Goal: Obtain resource: Download file/media

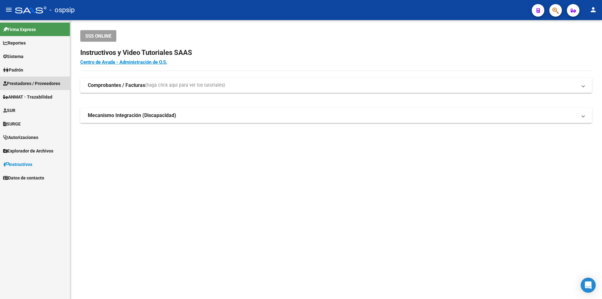
click at [44, 82] on span "Prestadores / Proveedores" at bounding box center [31, 83] width 57 height 7
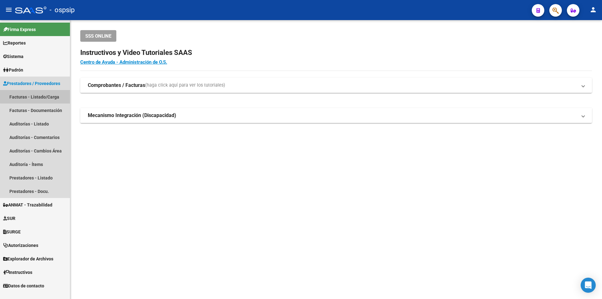
click at [43, 96] on link "Facturas - Listado/Carga" at bounding box center [35, 96] width 70 height 13
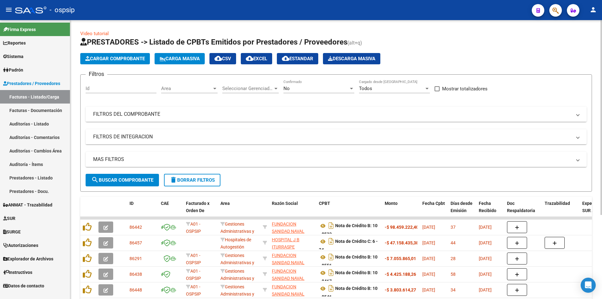
click at [146, 119] on mat-expansion-panel-header "FILTROS DEL COMPROBANTE" at bounding box center [336, 114] width 501 height 15
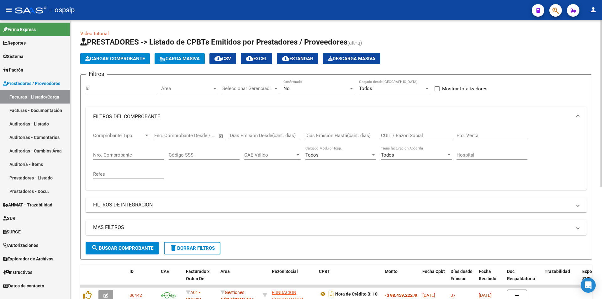
click at [478, 139] on div "Pto. Venta" at bounding box center [491, 133] width 71 height 13
type input "485"
click at [149, 155] on input "Nro. Comprobante" at bounding box center [128, 155] width 71 height 6
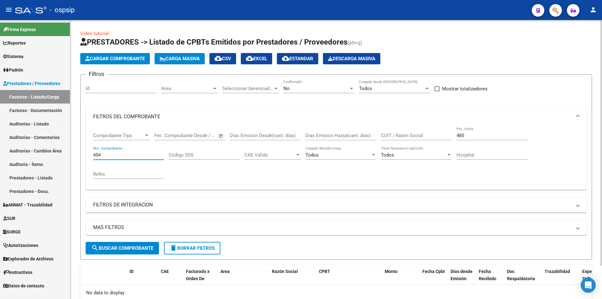
type input "454"
click at [304, 92] on div "No Confirmado" at bounding box center [318, 86] width 71 height 13
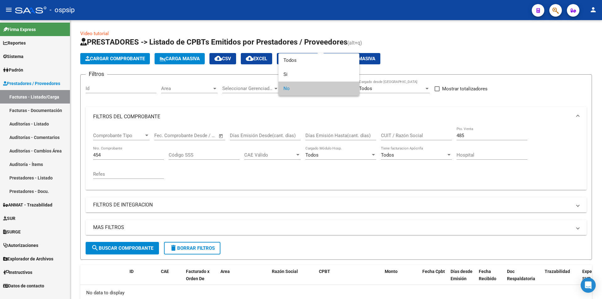
click at [308, 53] on div at bounding box center [301, 149] width 602 height 299
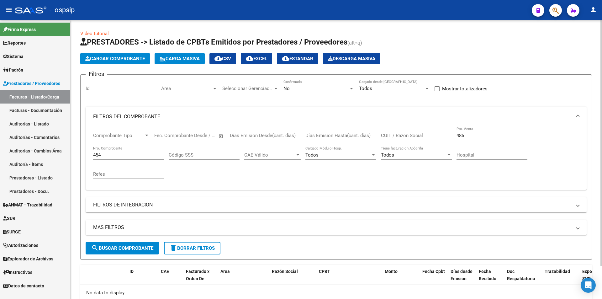
click at [304, 59] on span "cloud_download Estandar" at bounding box center [297, 59] width 31 height 6
click at [300, 87] on div "No" at bounding box center [315, 89] width 65 height 6
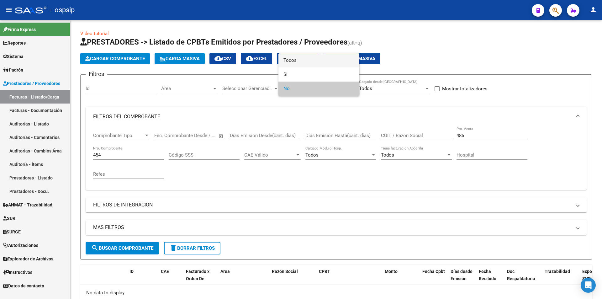
click at [316, 62] on span "Todos" at bounding box center [318, 60] width 71 height 14
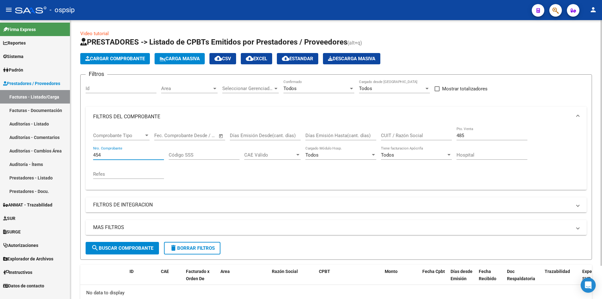
click at [127, 156] on input "454" at bounding box center [128, 155] width 71 height 6
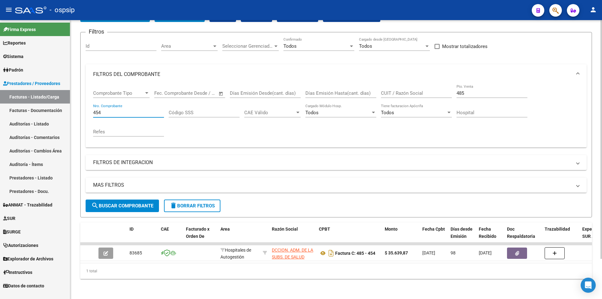
scroll to position [47, 0]
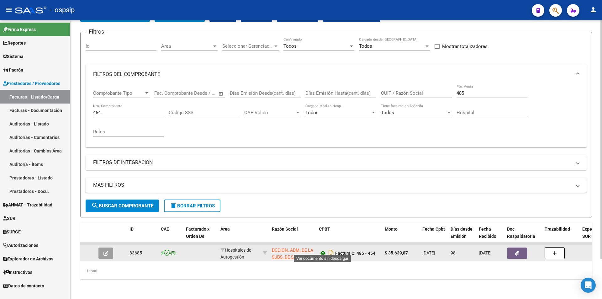
click at [319, 249] on icon at bounding box center [323, 253] width 8 height 8
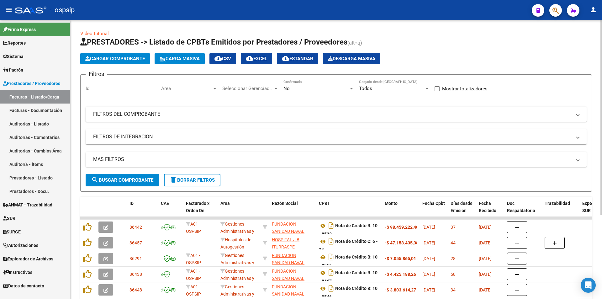
click at [241, 122] on div "Filtros Id Area Area Seleccionar Gerenciador Seleccionar Gerenciador No Confirm…" at bounding box center [336, 127] width 501 height 94
click at [273, 115] on mat-panel-title "FILTROS DEL COMPROBANTE" at bounding box center [332, 114] width 478 height 7
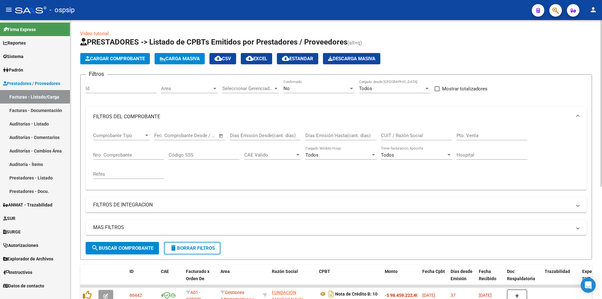
scroll to position [31, 0]
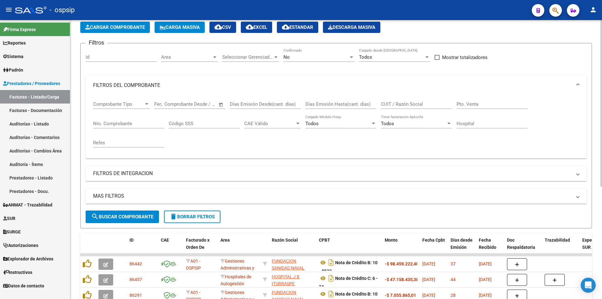
click at [317, 52] on div "No Confirmado" at bounding box center [318, 54] width 71 height 13
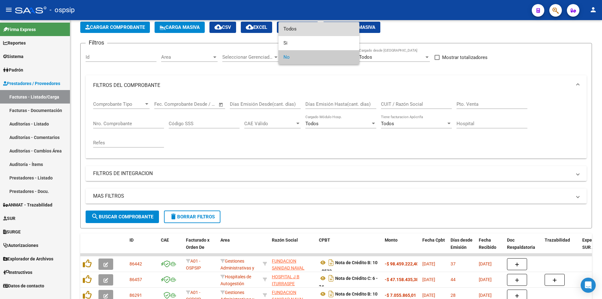
click at [313, 33] on span "Todos" at bounding box center [318, 29] width 71 height 14
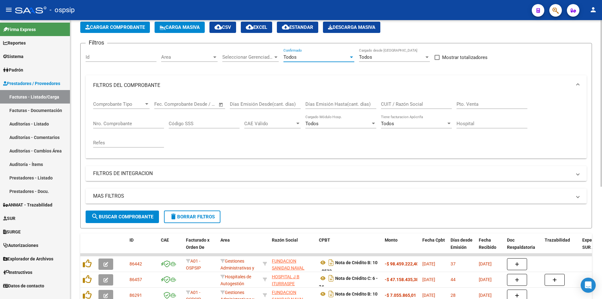
click at [495, 103] on input "Pto. Venta" at bounding box center [491, 104] width 71 height 6
type input "403"
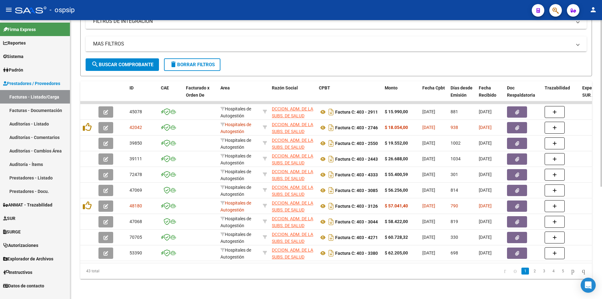
scroll to position [188, 0]
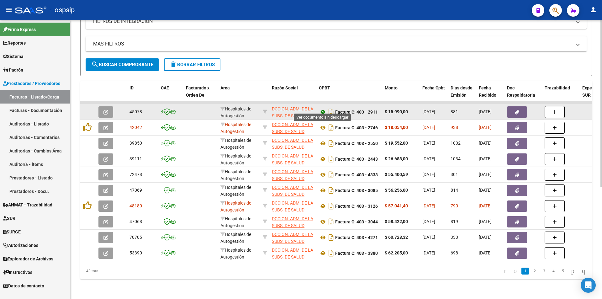
click at [324, 108] on icon at bounding box center [323, 112] width 8 height 8
